Goal: Task Accomplishment & Management: Use online tool/utility

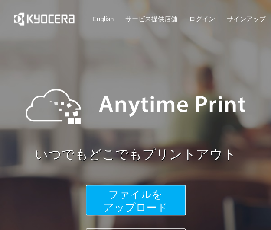
click at [104, 192] on button "ファイルを ​​アップロード" at bounding box center [136, 200] width 100 height 30
click at [129, 195] on span "ファイルを ​​アップロード" at bounding box center [135, 201] width 65 height 25
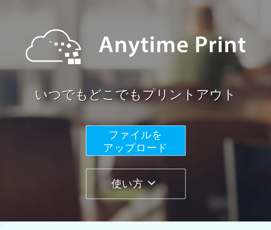
scroll to position [39, 0]
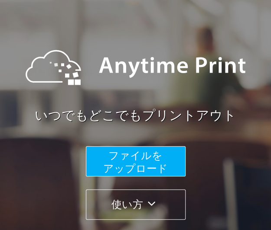
click at [144, 164] on span "ファイルを ​​アップロード" at bounding box center [135, 162] width 65 height 25
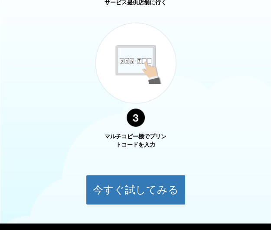
scroll to position [669, 0]
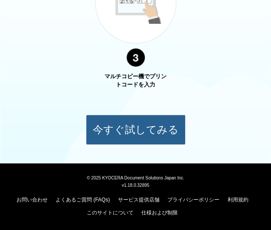
click at [116, 135] on button "今すぐ試してみる" at bounding box center [136, 130] width 100 height 30
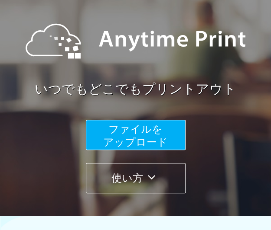
scroll to position [66, 0]
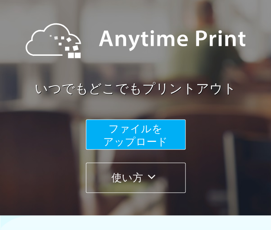
click at [143, 142] on span "ファイルを ​​アップロード" at bounding box center [135, 135] width 65 height 25
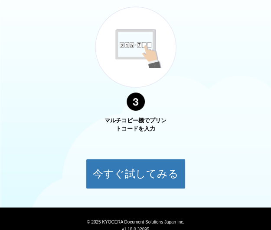
scroll to position [669, 0]
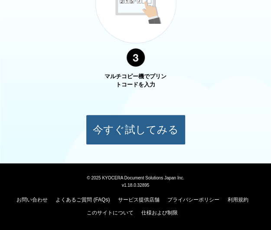
click at [130, 130] on button "今すぐ試してみる" at bounding box center [136, 130] width 100 height 30
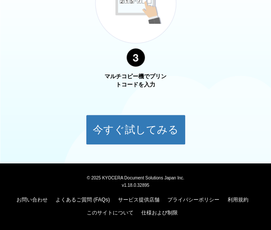
click at [90, 89] on div "マルチコピー機でプリントコードを入力" at bounding box center [135, 17] width 108 height 143
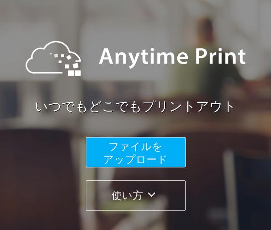
scroll to position [0, 0]
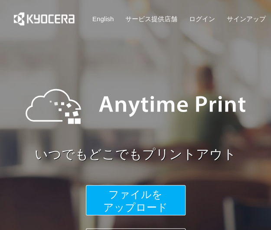
click at [142, 201] on span "ファイルを ​​アップロード" at bounding box center [135, 201] width 65 height 25
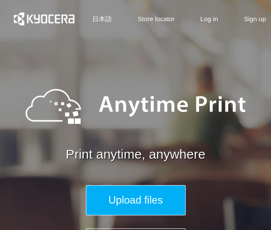
click at [147, 195] on span "Upload files" at bounding box center [135, 200] width 54 height 12
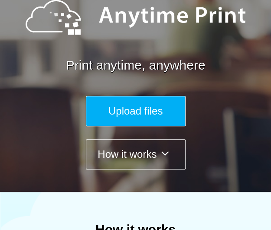
click at [119, 117] on span "Upload files" at bounding box center [135, 111] width 54 height 12
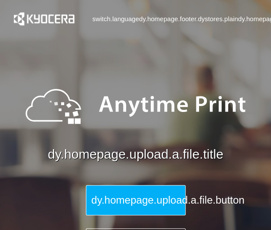
scroll to position [80, 0]
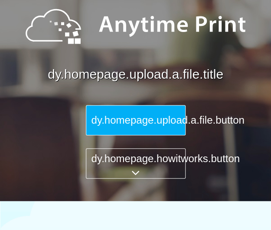
click at [128, 126] on span "dy.homepage.upload.a.file.button" at bounding box center [167, 120] width 153 height 12
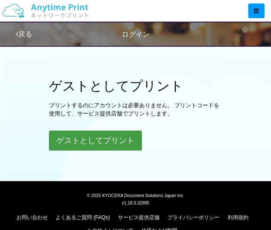
scroll to position [274, 0]
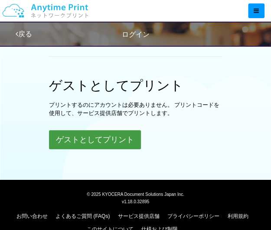
click at [88, 143] on button "ゲストとしてプリント" at bounding box center [95, 139] width 92 height 19
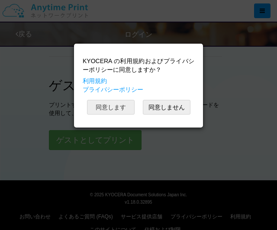
click at [113, 105] on button "同意します" at bounding box center [111, 107] width 48 height 15
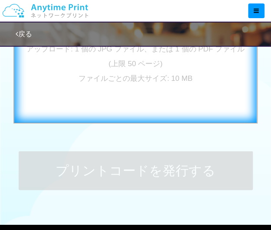
scroll to position [205, 0]
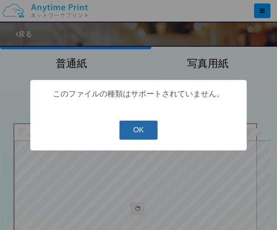
click at [129, 138] on button "OK" at bounding box center [139, 130] width 39 height 19
click at [148, 130] on button "OK" at bounding box center [139, 130] width 39 height 19
